Goal: Transaction & Acquisition: Purchase product/service

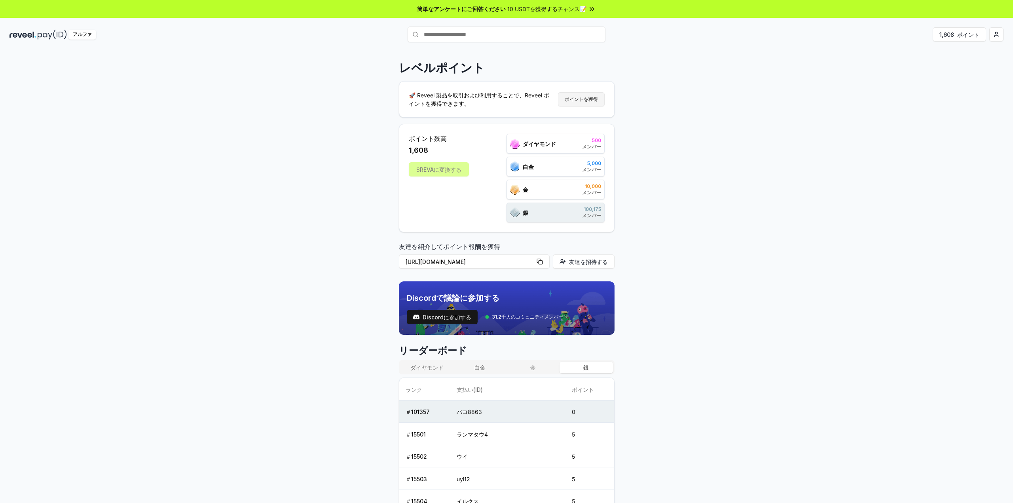
click at [570, 104] on button "ポイントを獲得" at bounding box center [581, 99] width 47 height 14
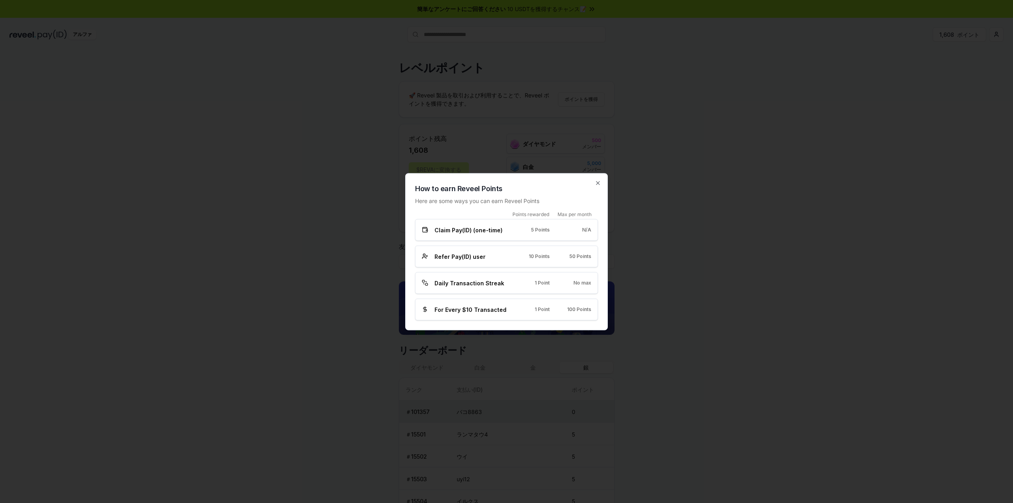
click at [487, 249] on div "Refer Pay(ID) user 10 Points 50 Points" at bounding box center [506, 256] width 183 height 22
click at [475, 259] on span "Refer Pay(ID) user" at bounding box center [459, 256] width 51 height 8
click at [470, 267] on div "Points rewarded Max per month Claim Pay(ID) (one-time) 5 Points N/A Refer Pay(I…" at bounding box center [506, 265] width 183 height 109
click at [470, 287] on div "Daily Transaction Streak 1 Point No max" at bounding box center [506, 283] width 183 height 22
click at [469, 304] on div "For Every $10 Transacted 1 Point 100 Points" at bounding box center [506, 309] width 183 height 22
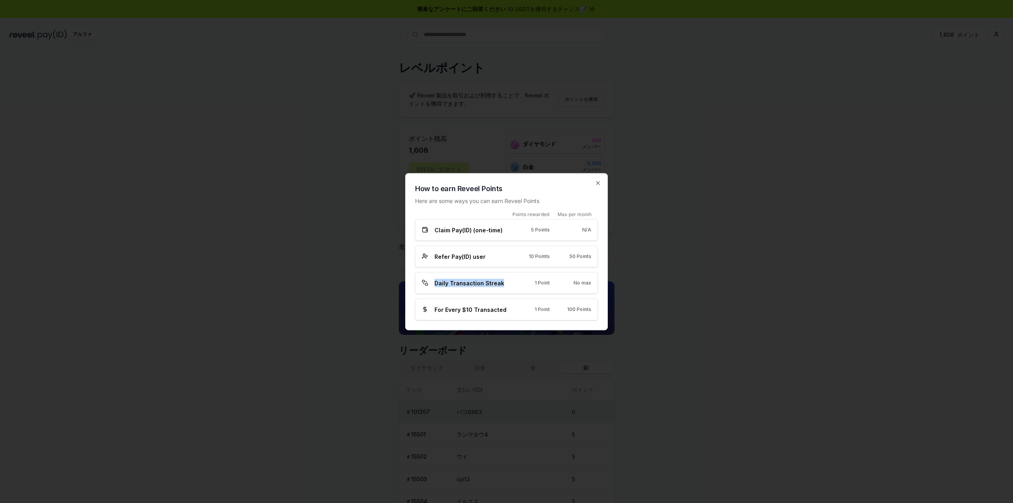
drag, startPoint x: 476, startPoint y: 283, endPoint x: 417, endPoint y: 285, distance: 59.8
click at [417, 285] on div "Daily Transaction Streak 1 Point No max" at bounding box center [506, 283] width 183 height 22
click at [594, 185] on h2 "How to earn Reveel Points" at bounding box center [506, 188] width 183 height 11
click at [600, 184] on icon "button" at bounding box center [598, 183] width 6 height 6
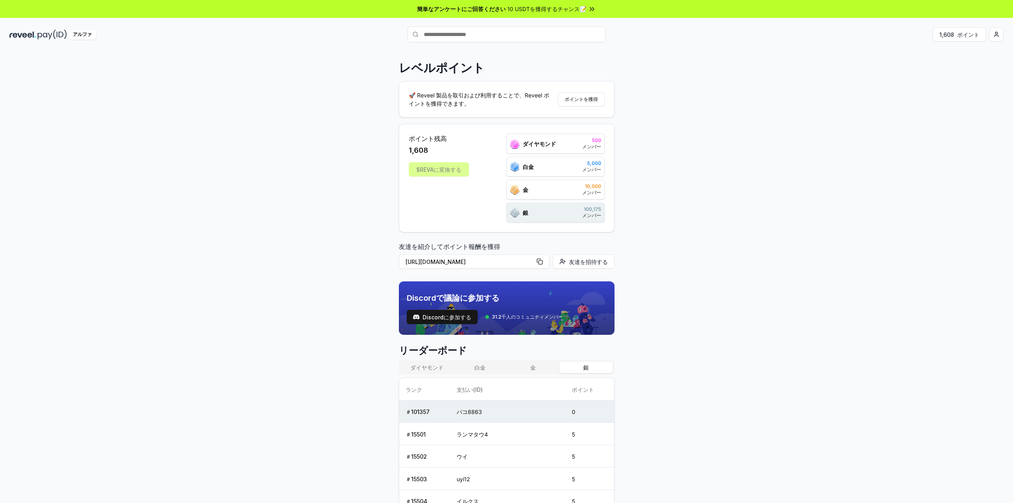
click at [581, 197] on div "金 10,000 メンバー" at bounding box center [555, 190] width 98 height 20
click at [586, 189] on div "10,000 メンバー" at bounding box center [591, 189] width 19 height 13
click at [602, 220] on div "銀 100,175 メンバー" at bounding box center [555, 213] width 98 height 20
click at [591, 215] on font "メンバー" at bounding box center [591, 215] width 19 height 6
click at [592, 153] on div "ダイヤモンド 500 メンバー 白金 5,000 メンバー 金 10,000 メンバー 銀 100,175 メンバー" at bounding box center [555, 178] width 98 height 89
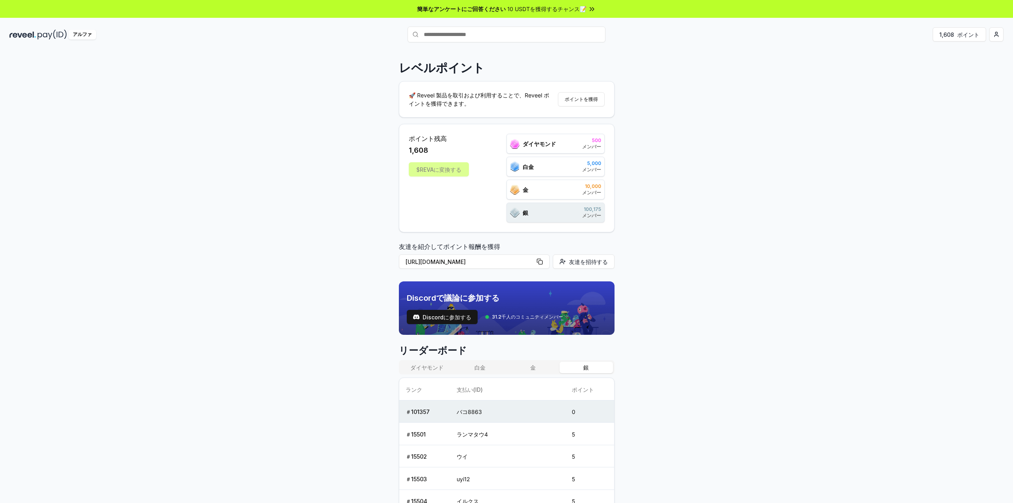
click at [595, 144] on font "メンバー" at bounding box center [591, 147] width 19 height 6
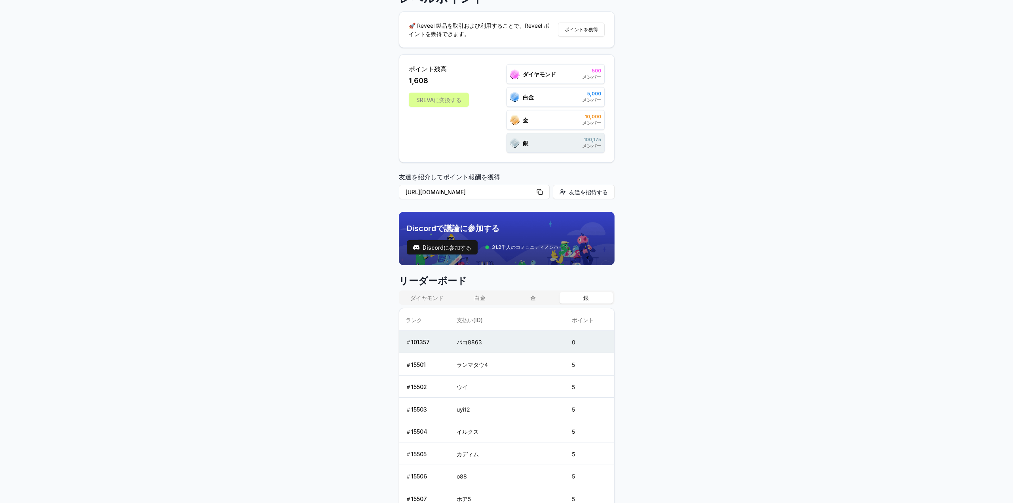
scroll to position [79, 0]
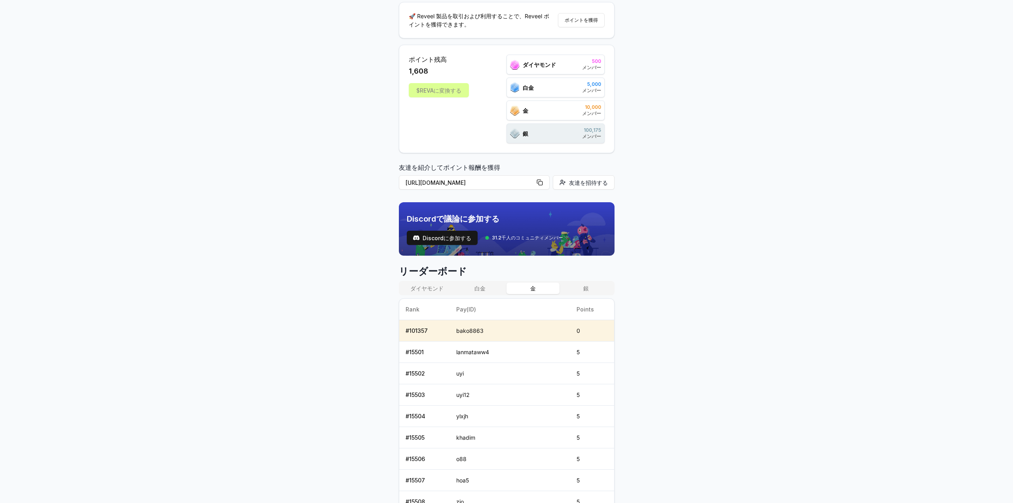
click at [522, 287] on button "金" at bounding box center [532, 288] width 53 height 11
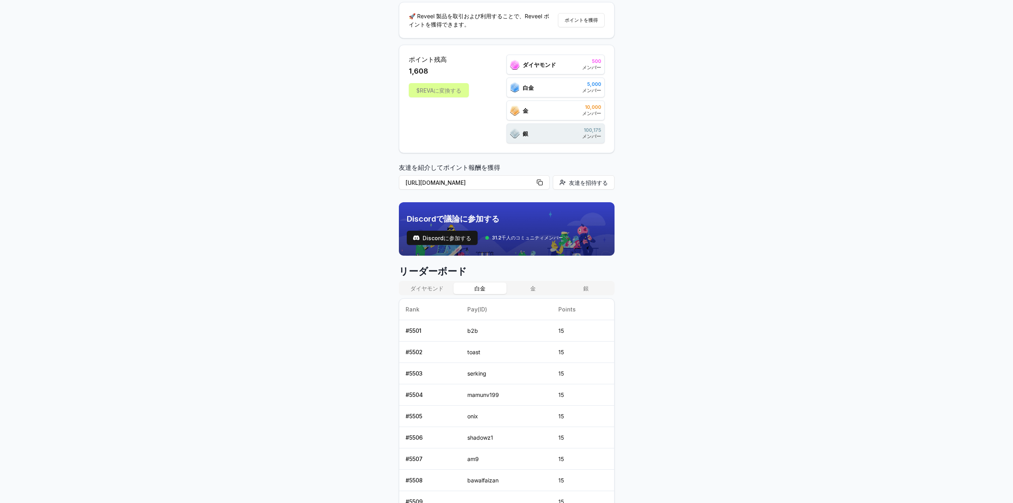
click at [479, 286] on font "白金" at bounding box center [479, 288] width 11 height 7
click at [465, 285] on button "白金" at bounding box center [479, 288] width 53 height 11
click at [426, 285] on font "ダイヤモンド" at bounding box center [426, 288] width 33 height 7
click at [593, 287] on button "銀" at bounding box center [586, 288] width 53 height 11
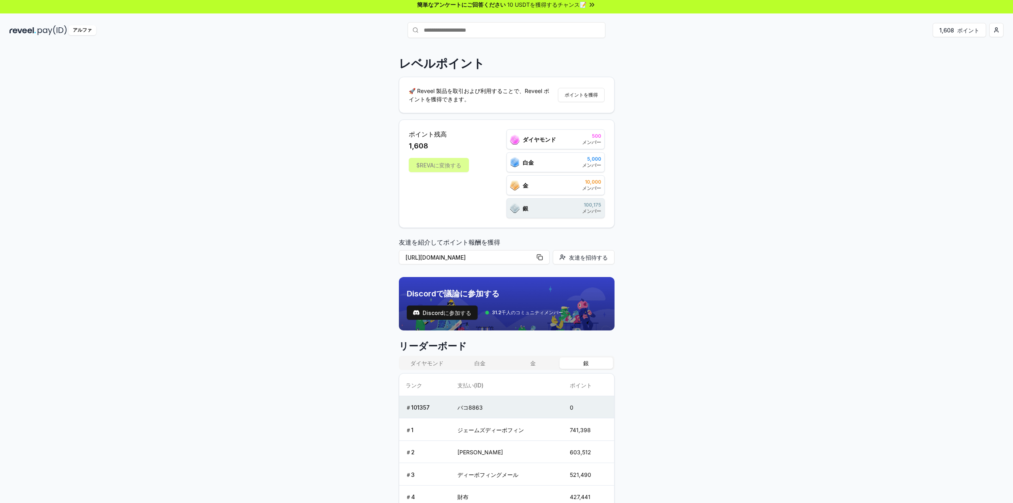
scroll to position [0, 0]
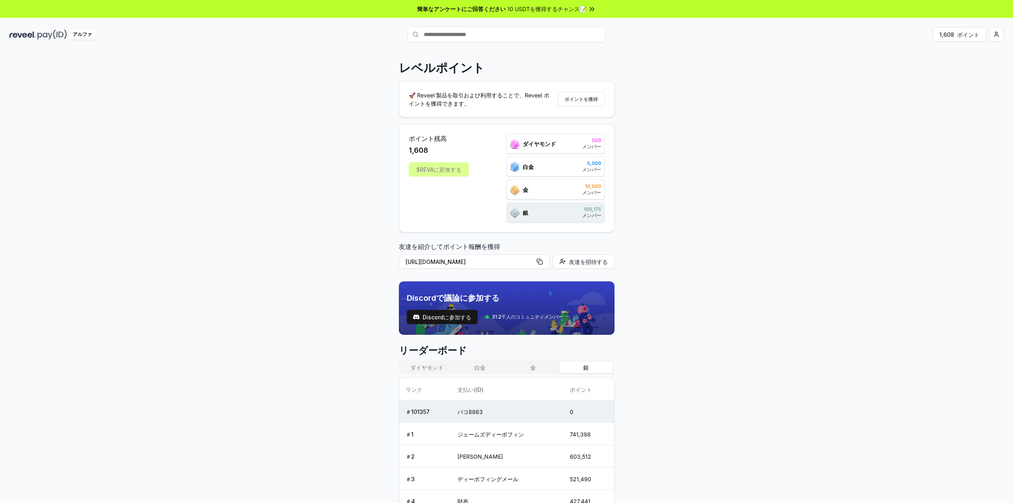
click at [38, 35] on img at bounding box center [52, 35] width 29 height 10
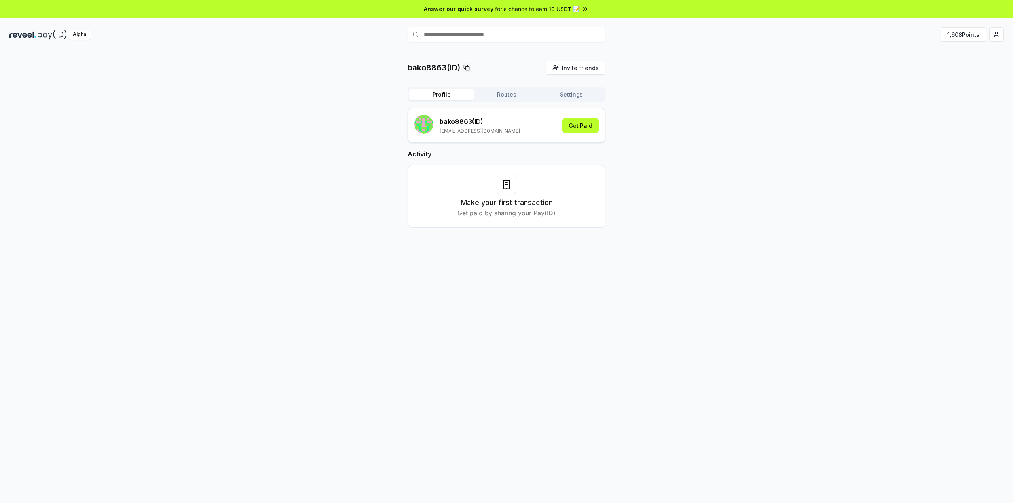
drag, startPoint x: 512, startPoint y: 210, endPoint x: 512, endPoint y: 215, distance: 4.8
click at [514, 215] on p "Get paid by sharing your Pay(ID)" at bounding box center [506, 212] width 98 height 9
click at [510, 213] on p "Get paid by sharing your Pay(ID)" at bounding box center [506, 212] width 98 height 9
click at [513, 198] on h3 "Make your first transaction" at bounding box center [507, 202] width 92 height 11
click at [507, 83] on div "bako8863(ID) Invite friends Invite Profile Routes Settings bako8863 (ID) the.wh…" at bounding box center [507, 151] width 198 height 180
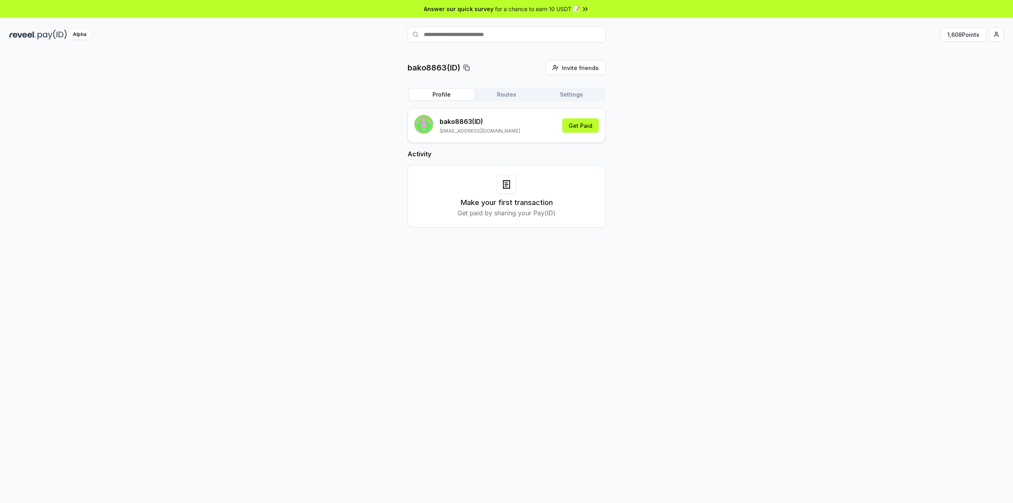
click at [514, 101] on div "Profile Routes Settings" at bounding box center [507, 94] width 198 height 14
click at [509, 91] on button "Routes" at bounding box center [506, 94] width 65 height 11
click at [441, 97] on button "Profile" at bounding box center [441, 94] width 65 height 11
click at [586, 126] on button "Get Paid" at bounding box center [580, 125] width 36 height 14
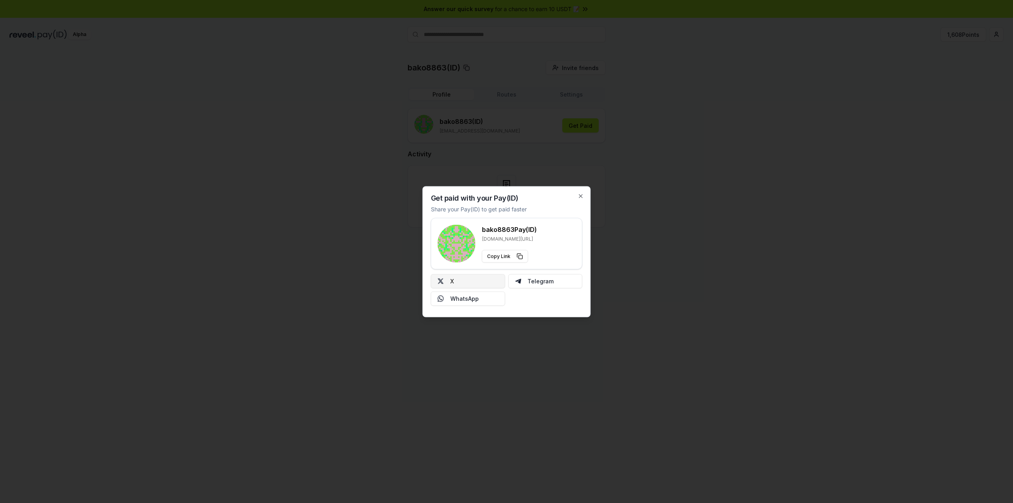
click at [484, 283] on button "X" at bounding box center [468, 281] width 74 height 14
click at [580, 197] on icon "button" at bounding box center [581, 196] width 6 height 6
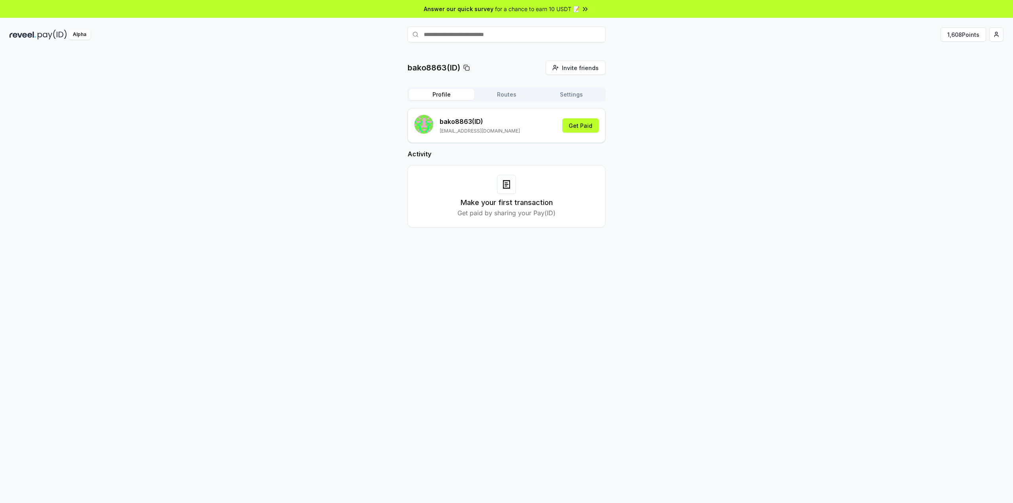
click at [518, 95] on button "Routes" at bounding box center [506, 94] width 65 height 11
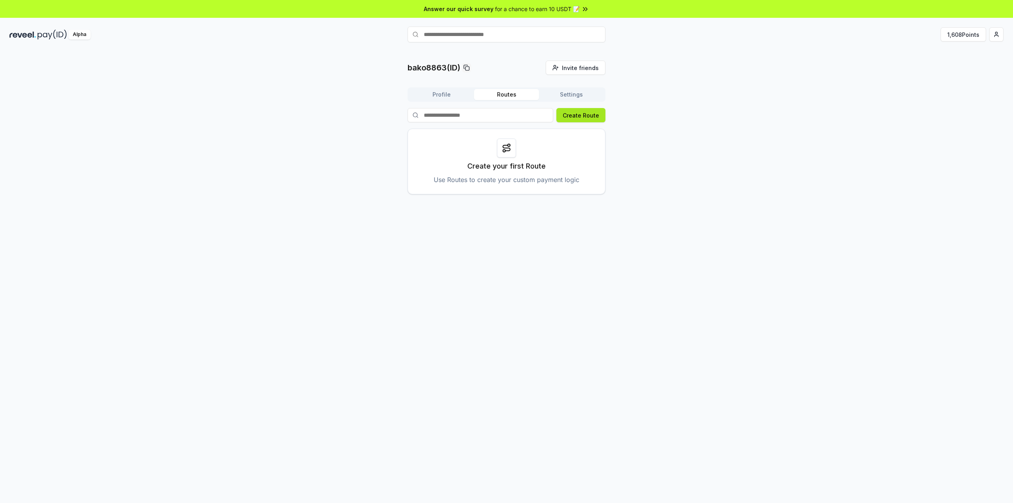
click at [571, 115] on button "Create Route" at bounding box center [580, 115] width 49 height 14
click at [578, 96] on button "Settings" at bounding box center [571, 94] width 65 height 11
click at [487, 91] on button "Routes" at bounding box center [506, 94] width 65 height 11
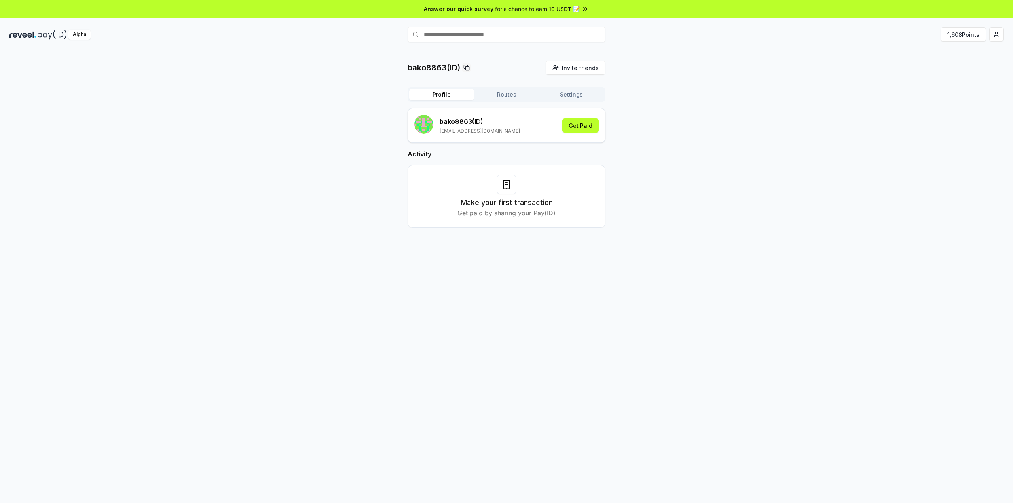
click at [436, 97] on button "Profile" at bounding box center [441, 94] width 65 height 11
click at [506, 190] on div at bounding box center [506, 184] width 19 height 19
click at [519, 211] on p "Get paid by sharing your Pay(ID)" at bounding box center [506, 212] width 98 height 9
click at [510, 178] on div at bounding box center [506, 184] width 19 height 19
click at [973, 42] on div "Alpha 1,608 Points" at bounding box center [506, 34] width 1013 height 21
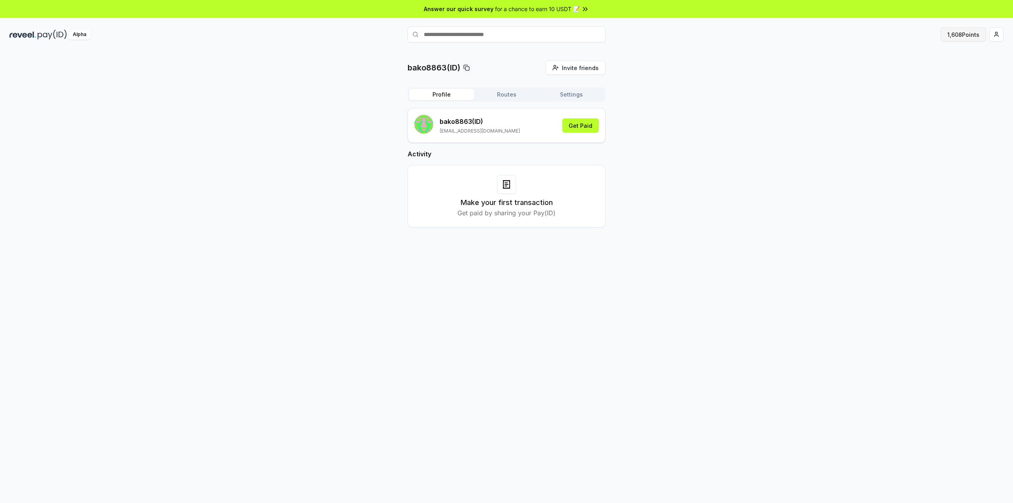
click at [950, 34] on button "1,608 Points" at bounding box center [964, 34] width 46 height 14
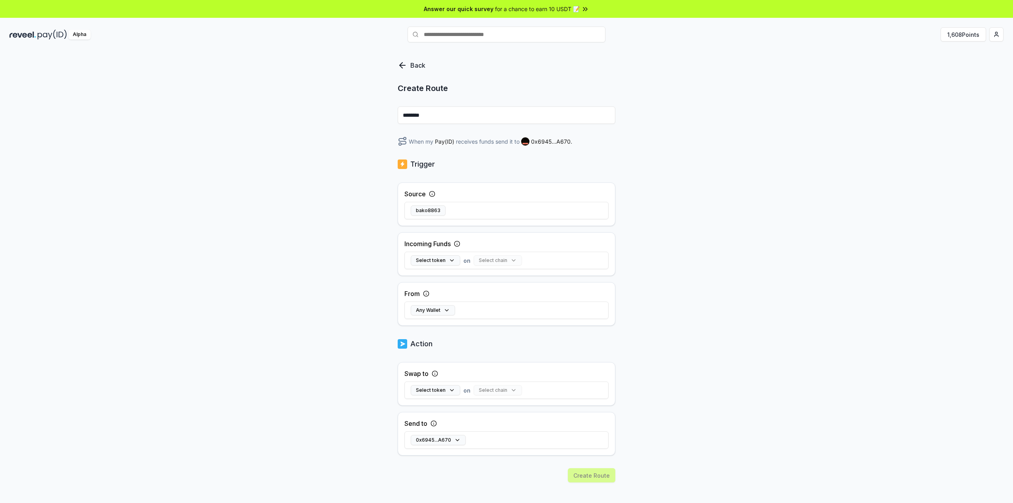
click at [453, 119] on input "********" at bounding box center [507, 114] width 218 height 17
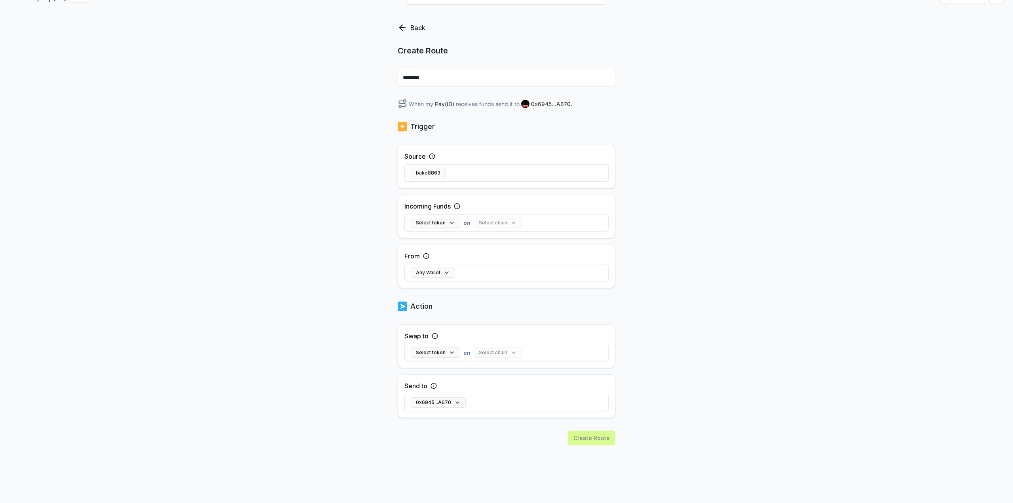
scroll to position [40, 0]
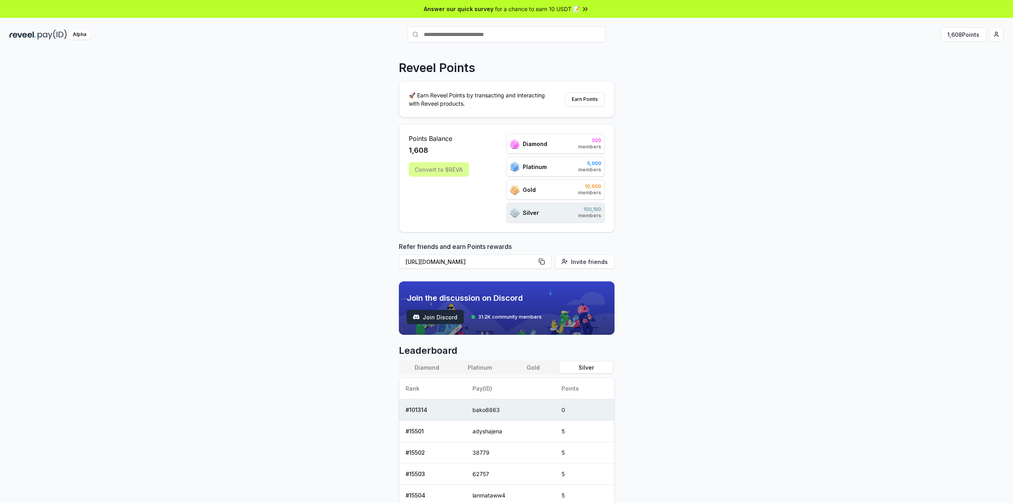
click at [441, 315] on span "Join Discord" at bounding box center [440, 317] width 35 height 8
click at [566, 9] on span "for a chance to earn 10 USDT 📝" at bounding box center [537, 9] width 85 height 8
click at [998, 36] on html "Answer our quick survey for a chance to earn 10 USDT 📝 Alpha 1,608 Points Revee…" at bounding box center [506, 251] width 1013 height 503
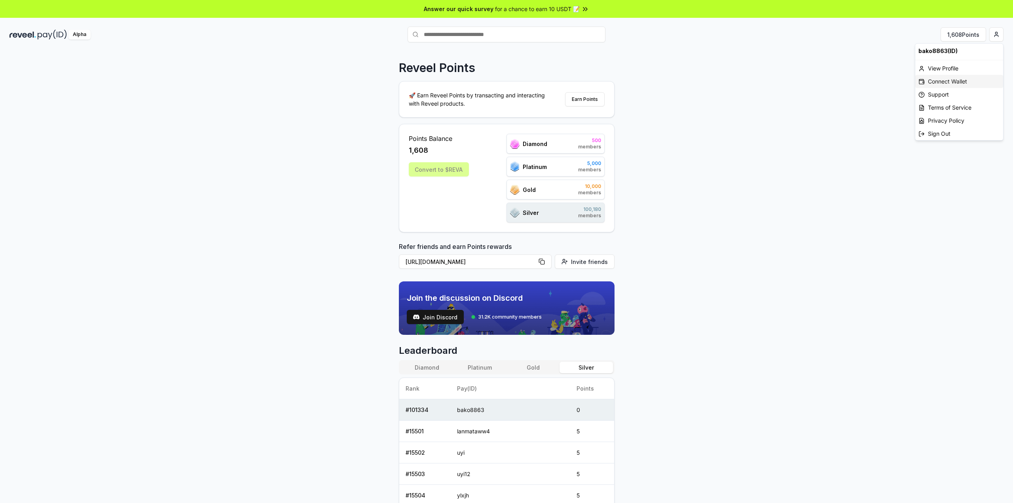
click at [951, 83] on div "Connect Wallet" at bounding box center [959, 81] width 88 height 13
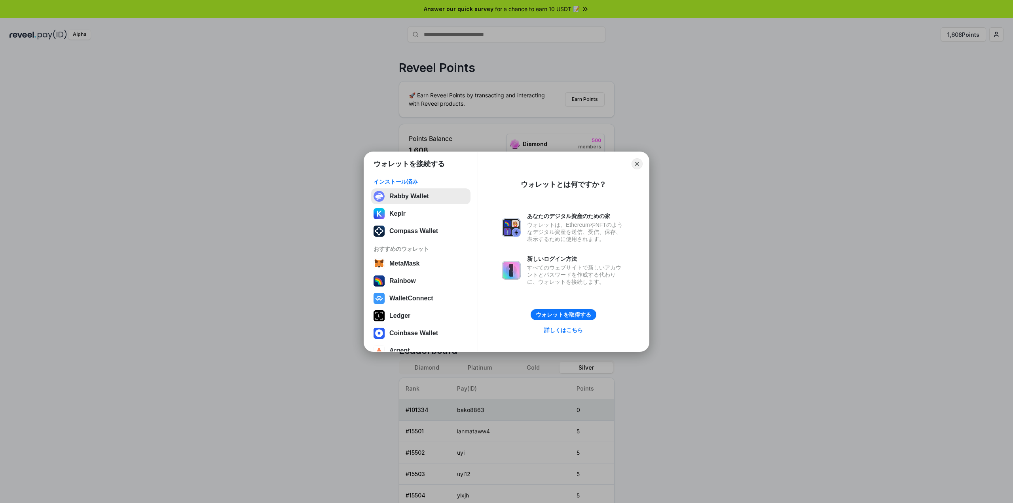
click at [406, 197] on button "Rabby Wallet" at bounding box center [420, 196] width 99 height 16
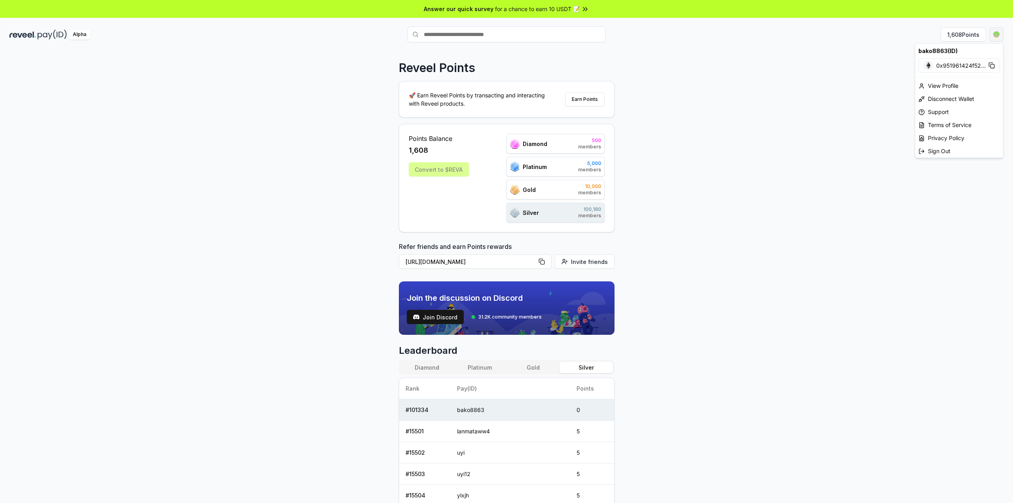
click at [997, 39] on html "Answer our quick survey for a chance to earn 10 USDT 📝 Alpha 1,608 Points Revee…" at bounding box center [506, 251] width 1013 height 503
click at [985, 98] on div "Disconnect Wallet" at bounding box center [959, 98] width 88 height 13
click at [80, 34] on div "Alpha" at bounding box center [79, 35] width 22 height 10
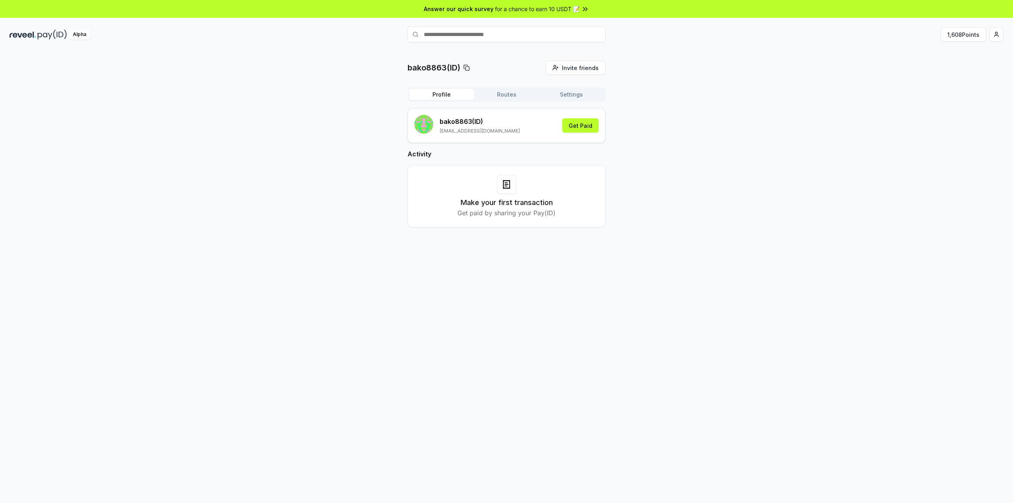
click at [479, 39] on input "text" at bounding box center [507, 35] width 198 height 16
click at [663, 79] on div "bako8863(ID) Invite friends Invite Profile Routes Settings bako8863 (ID) [EMAIL…" at bounding box center [506, 151] width 994 height 180
click at [556, 36] on input "**" at bounding box center [507, 35] width 198 height 16
type input "****"
click at [591, 49] on span "Pay" at bounding box center [594, 50] width 15 height 12
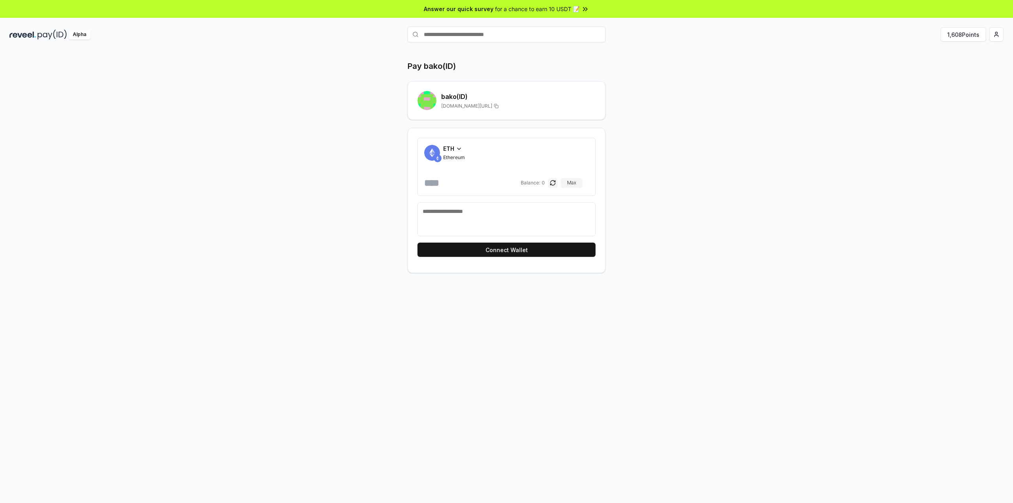
click at [482, 183] on input "number" at bounding box center [471, 182] width 95 height 13
click at [540, 184] on span "Balance:" at bounding box center [530, 183] width 19 height 6
click at [1000, 35] on html "Answer our quick survey for a chance to earn 10 USDT 📝 Alpha 1,608 Points Pay b…" at bounding box center [506, 251] width 1013 height 503
click at [942, 83] on div "Connect Wallet" at bounding box center [959, 81] width 88 height 13
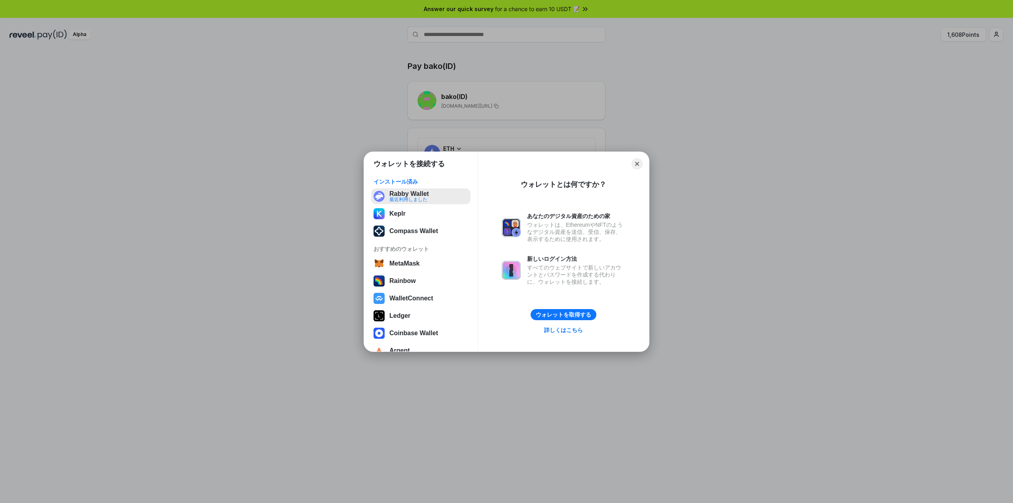
click at [437, 201] on button "Rabby Wallet 最近利用しました" at bounding box center [420, 196] width 99 height 16
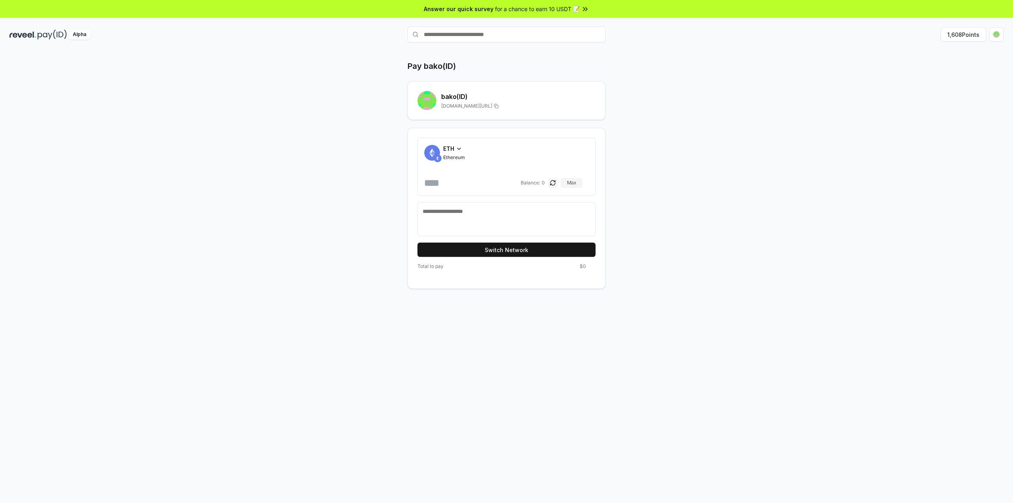
click at [471, 186] on input "number" at bounding box center [471, 182] width 95 height 13
click at [459, 149] on icon at bounding box center [459, 149] width 6 height 6
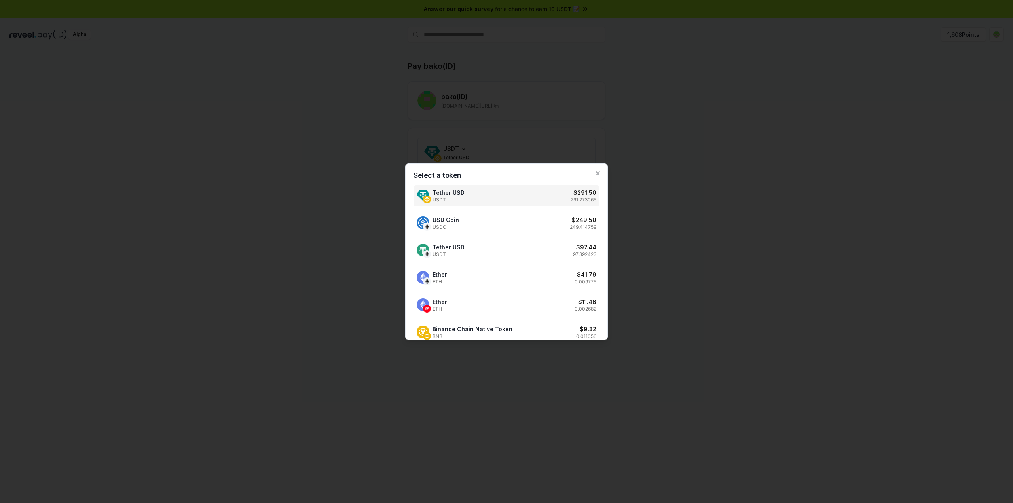
click at [473, 201] on div "Tether USD USDT $ 291.50 291.273065" at bounding box center [507, 195] width 186 height 21
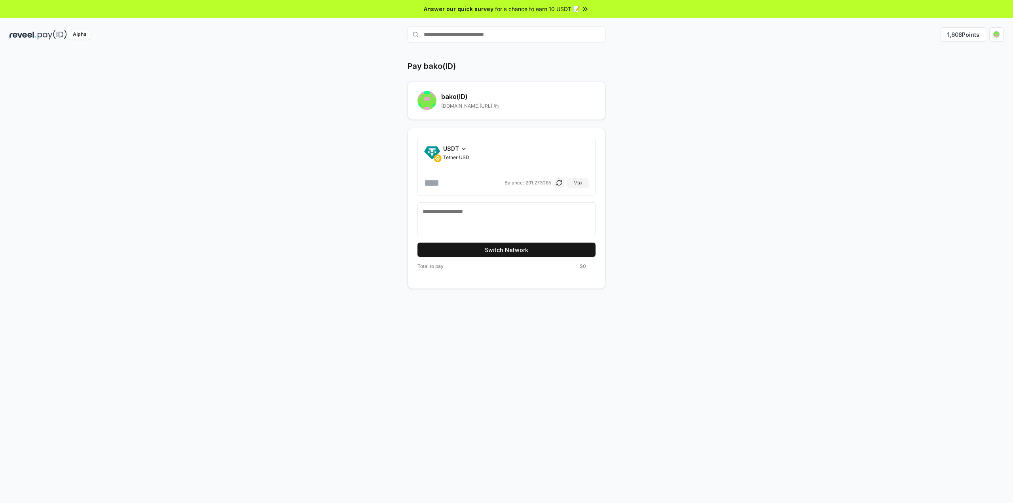
click at [465, 180] on input "number" at bounding box center [463, 182] width 79 height 13
type input "*****"
click at [526, 248] on button "Switch Network" at bounding box center [506, 250] width 178 height 14
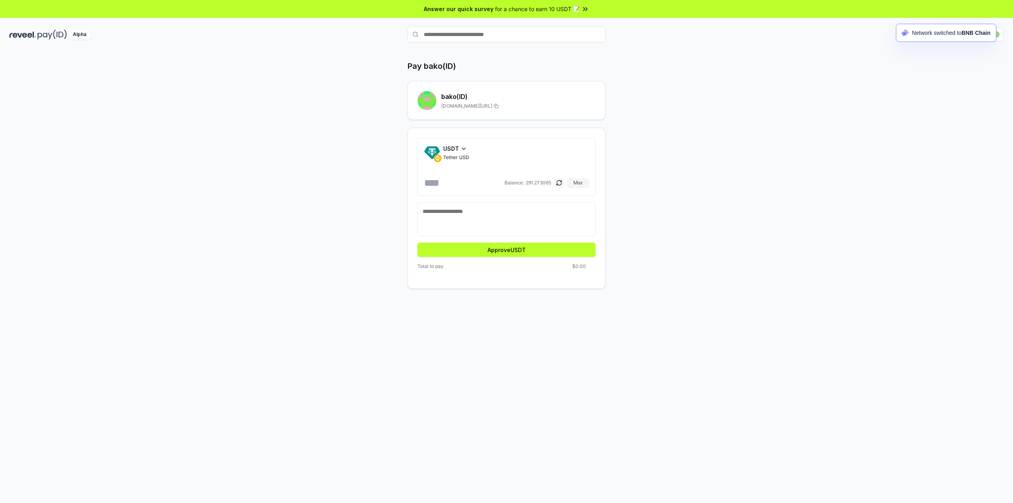
click at [526, 248] on button "Approve USDT" at bounding box center [506, 250] width 178 height 14
click at [525, 250] on button "Approve USDT" at bounding box center [506, 250] width 178 height 14
click at [463, 249] on button "Pay" at bounding box center [506, 250] width 178 height 14
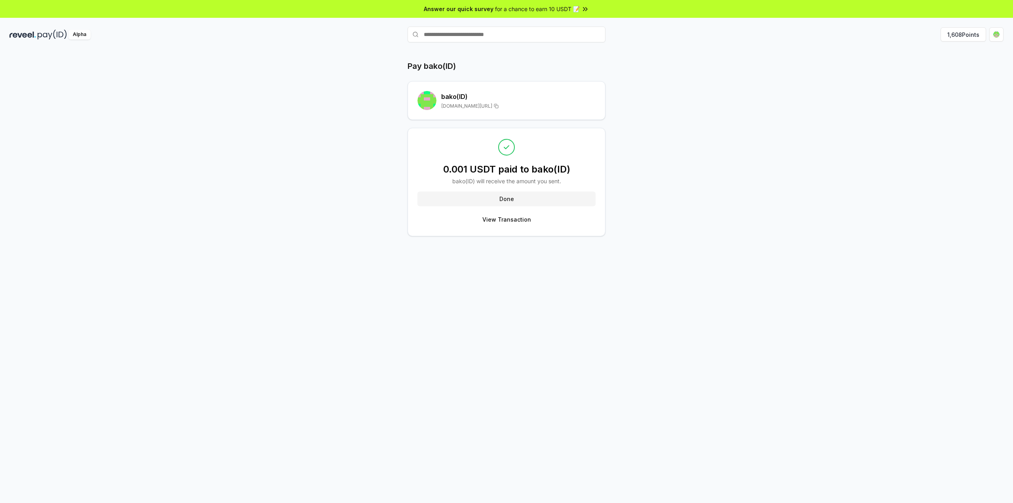
click at [495, 186] on div "0.001 USDT paid to bako(ID) bako (ID) will receive the amount you sent. Done Vi…" at bounding box center [506, 182] width 178 height 89
click at [497, 192] on button "Done" at bounding box center [506, 199] width 178 height 14
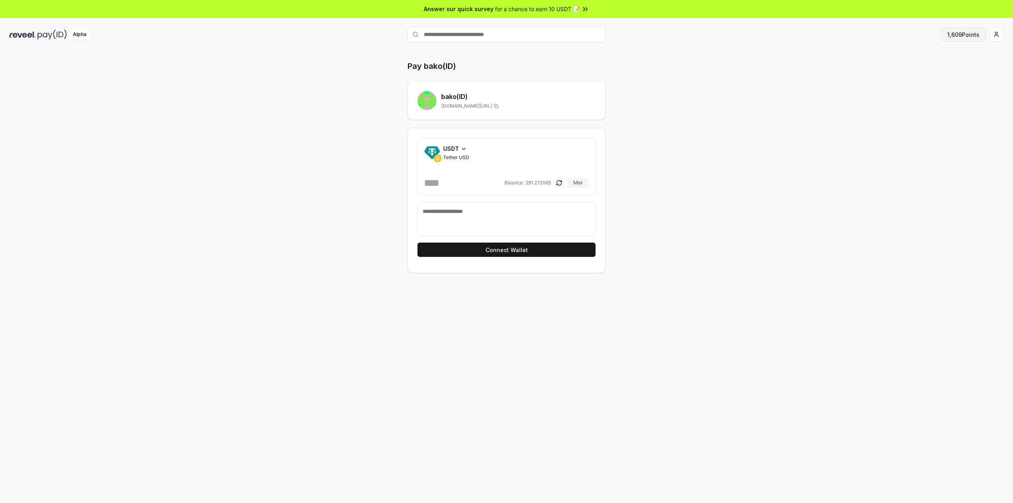
click at [965, 35] on button "1,609 Points" at bounding box center [964, 34] width 46 height 14
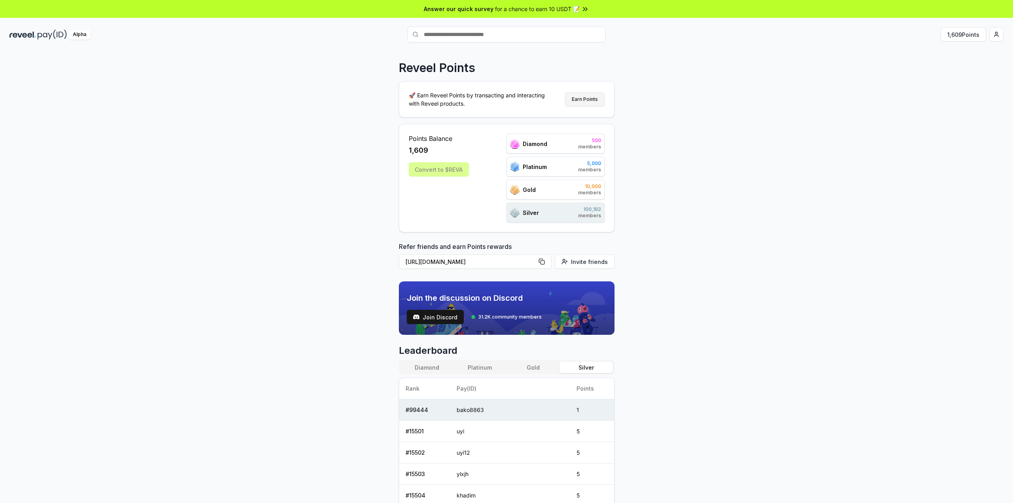
click at [584, 97] on button "Earn Points" at bounding box center [585, 99] width 40 height 14
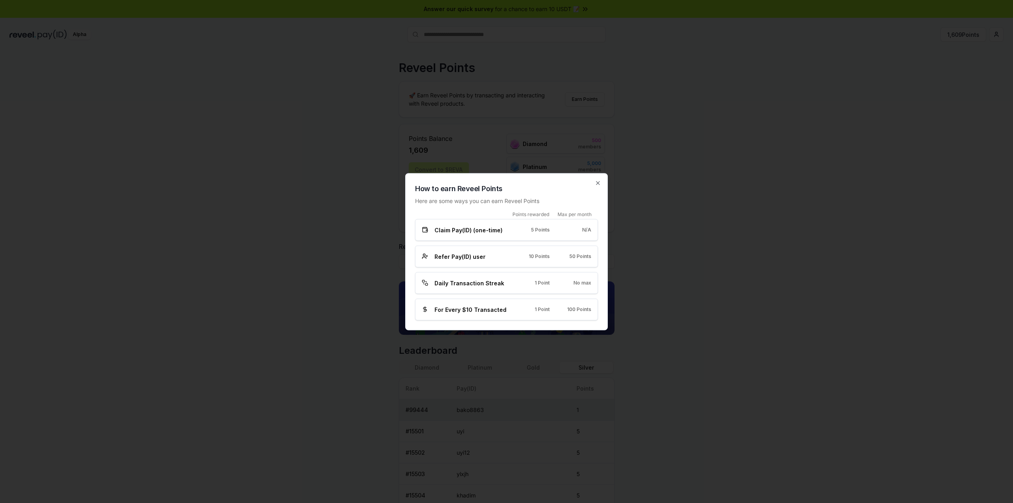
click at [583, 232] on div "N/A" at bounding box center [576, 230] width 29 height 6
click at [583, 231] on span "N/A" at bounding box center [586, 230] width 9 height 6
click at [598, 182] on icon "button" at bounding box center [598, 183] width 6 height 6
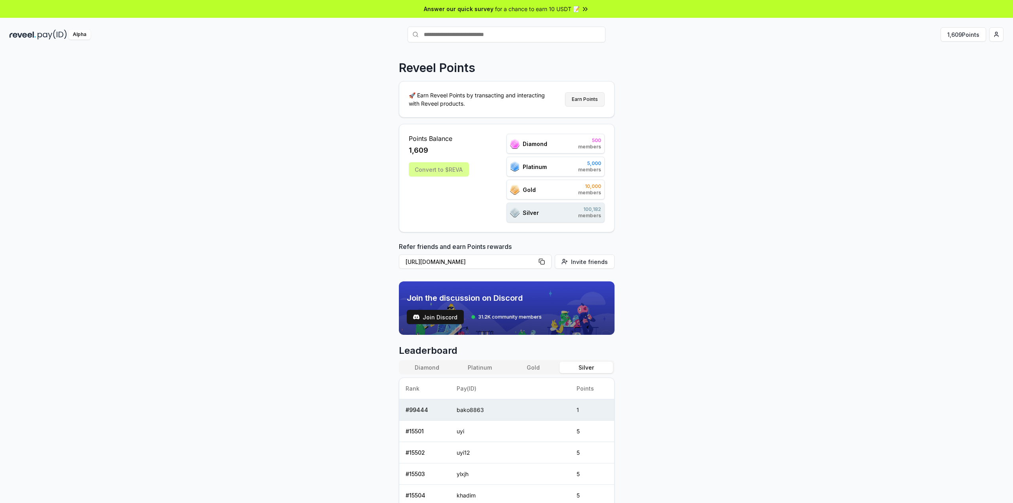
click at [587, 95] on button "Earn Points" at bounding box center [585, 99] width 40 height 14
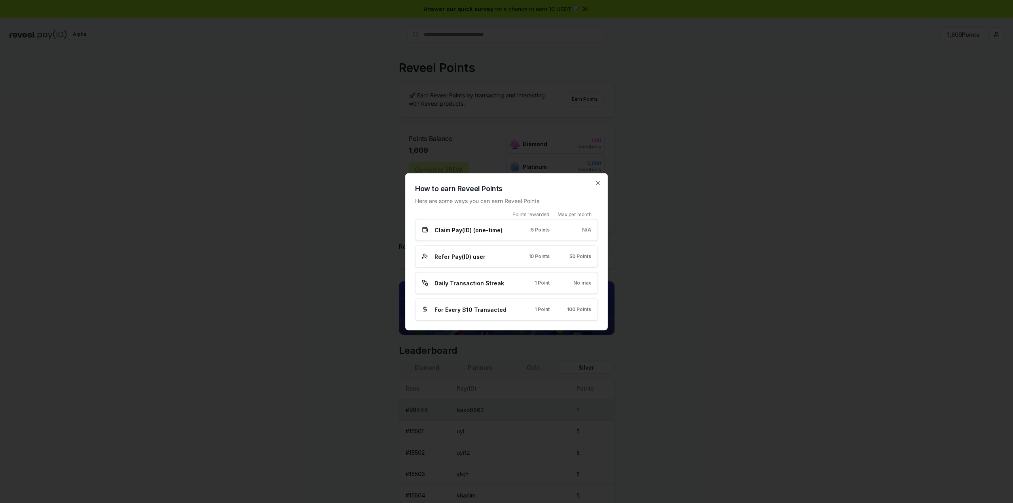
click at [541, 85] on div at bounding box center [506, 251] width 1013 height 503
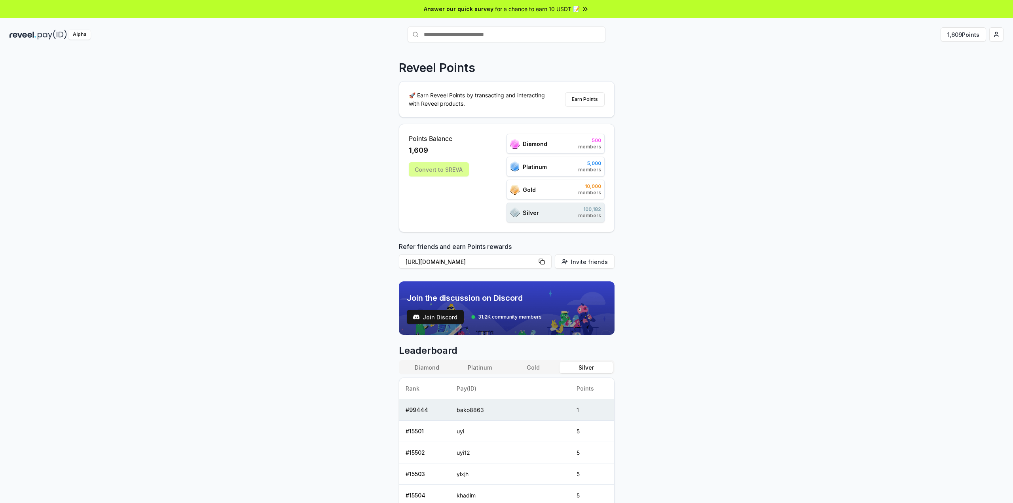
click at [501, 29] on input "text" at bounding box center [507, 35] width 198 height 16
click at [997, 42] on div "Alpha 1,609 Points" at bounding box center [506, 34] width 1013 height 21
click at [996, 32] on html "Answer our quick survey for a chance to earn 10 USDT 📝 Alpha 1,609 Points Revee…" at bounding box center [506, 251] width 1013 height 503
click at [788, 106] on html "Answer our quick survey for a chance to earn 10 USDT 📝 Alpha 1,609 Points Revee…" at bounding box center [506, 251] width 1013 height 503
click at [430, 147] on div "1,609" at bounding box center [439, 150] width 60 height 11
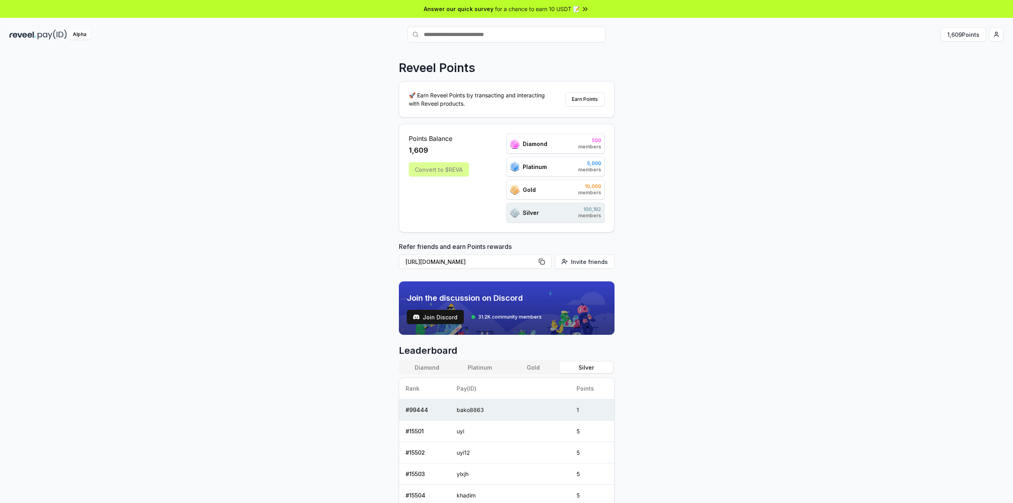
click at [434, 134] on span "Points Balance" at bounding box center [439, 138] width 60 height 9
click at [588, 95] on button "Earn Points" at bounding box center [585, 99] width 40 height 14
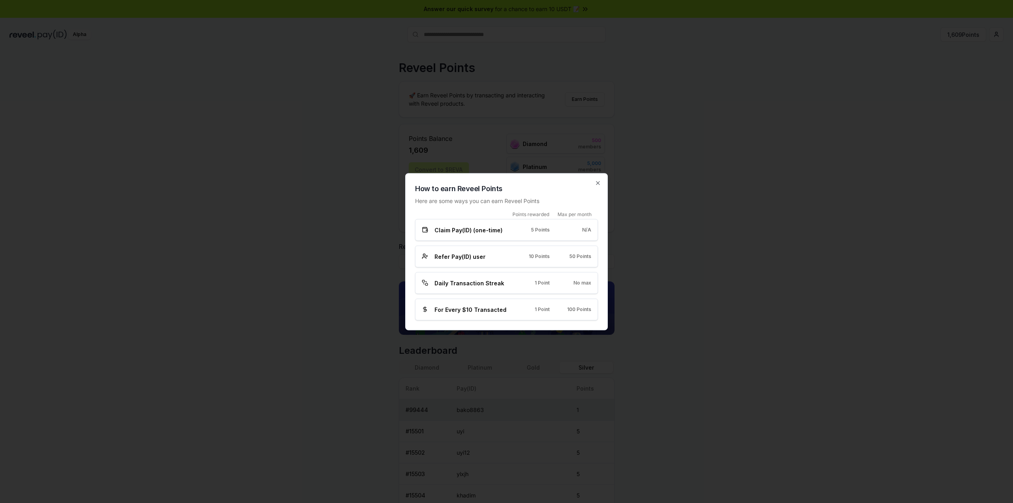
click at [502, 106] on div at bounding box center [506, 251] width 1013 height 503
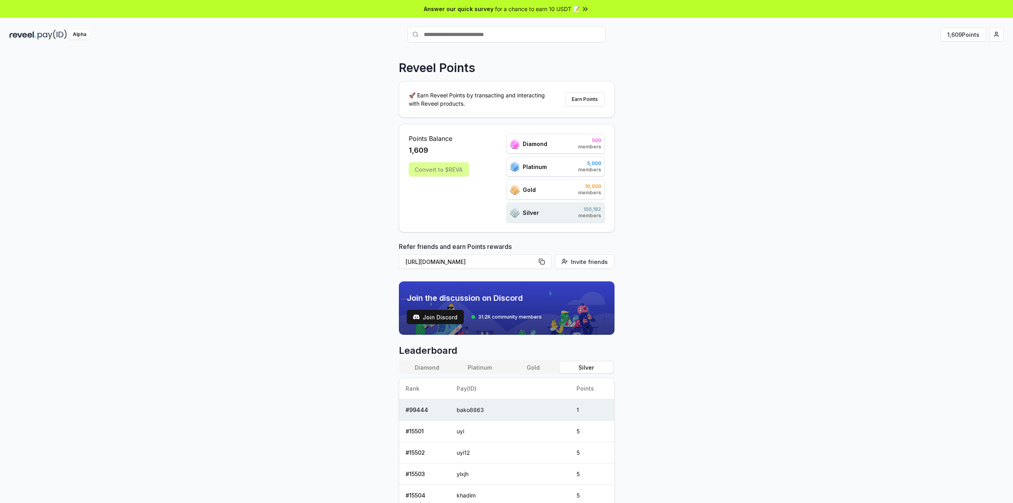
click at [46, 39] on div "Alpha 1,609 Points" at bounding box center [506, 34] width 1013 height 21
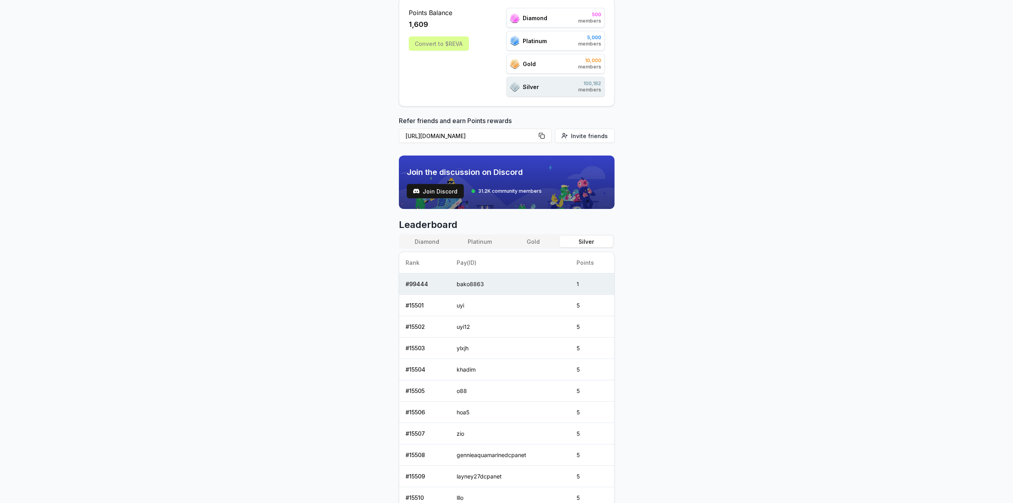
scroll to position [177, 0]
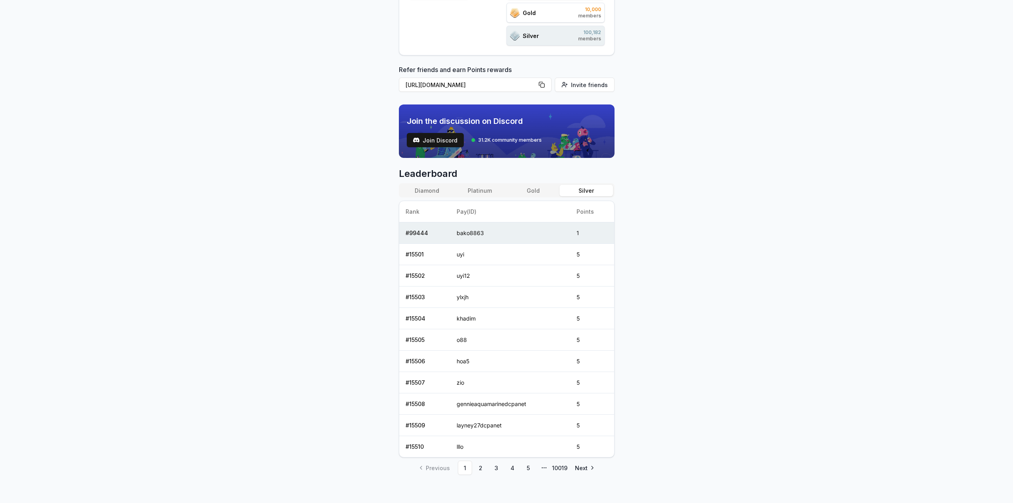
click at [581, 235] on td "1" at bounding box center [592, 232] width 44 height 21
click at [570, 231] on td "bako8863" at bounding box center [510, 232] width 120 height 21
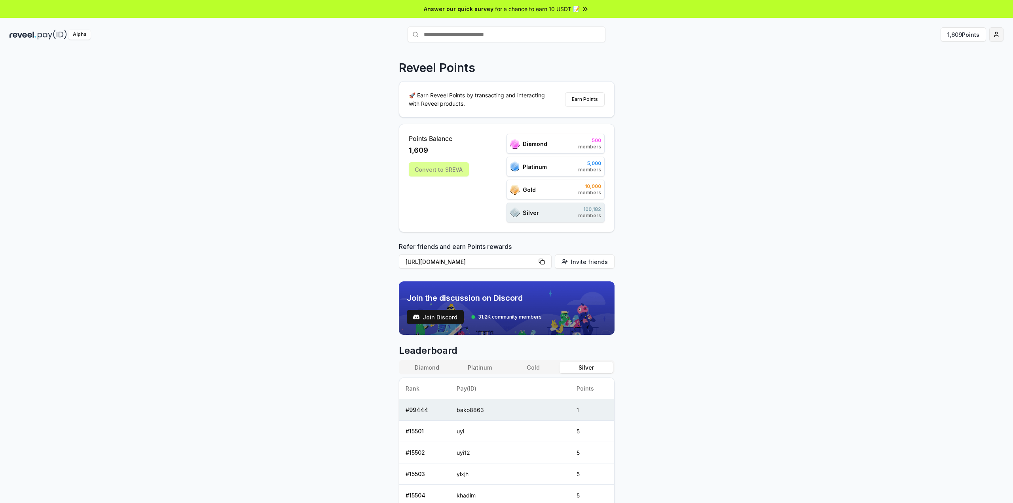
click at [994, 35] on html "Answer our quick survey for a chance to earn 10 USDT 📝 Alpha 1,609 Points Revee…" at bounding box center [506, 251] width 1013 height 503
click at [943, 83] on div "Connect Wallet" at bounding box center [959, 81] width 88 height 13
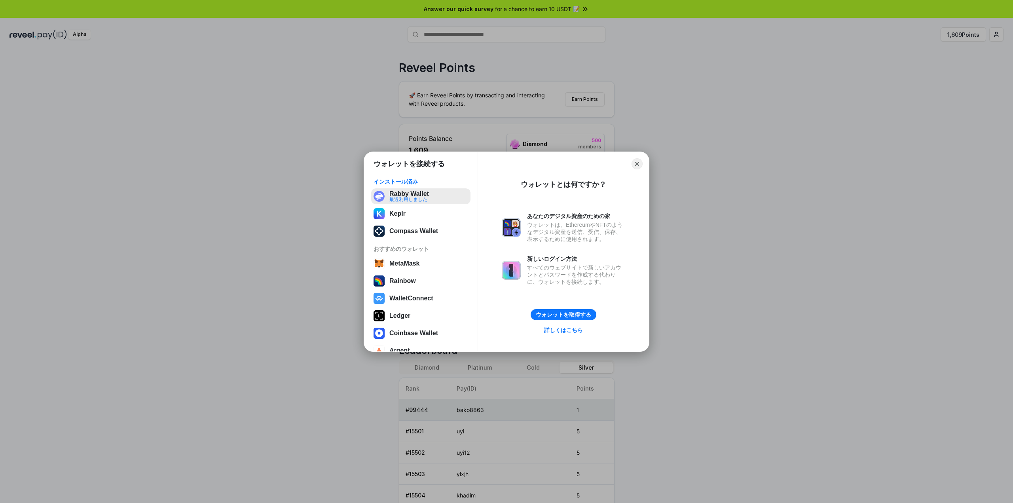
click at [397, 188] on button "Rabby Wallet 最近利用しました" at bounding box center [420, 196] width 99 height 16
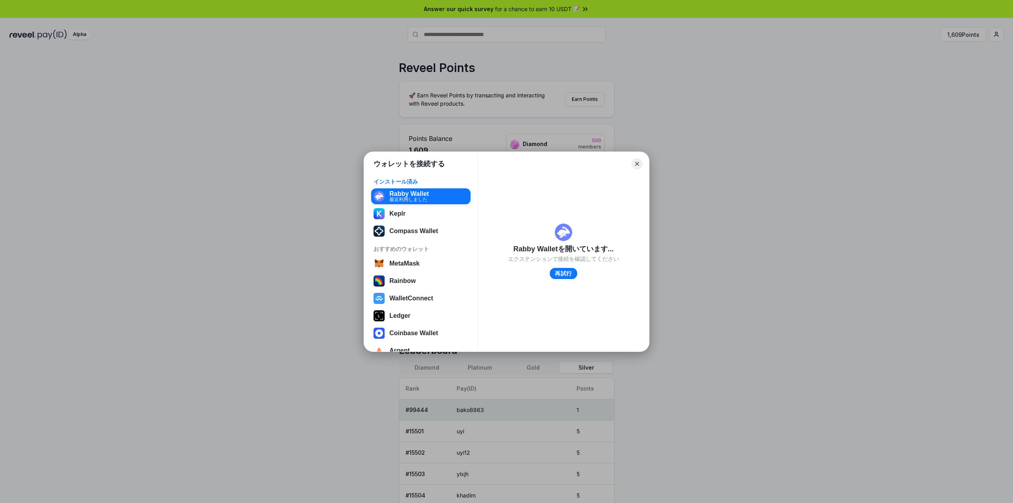
click at [561, 270] on button "再試行" at bounding box center [564, 272] width 28 height 11
click at [638, 165] on button "Close" at bounding box center [637, 163] width 12 height 12
